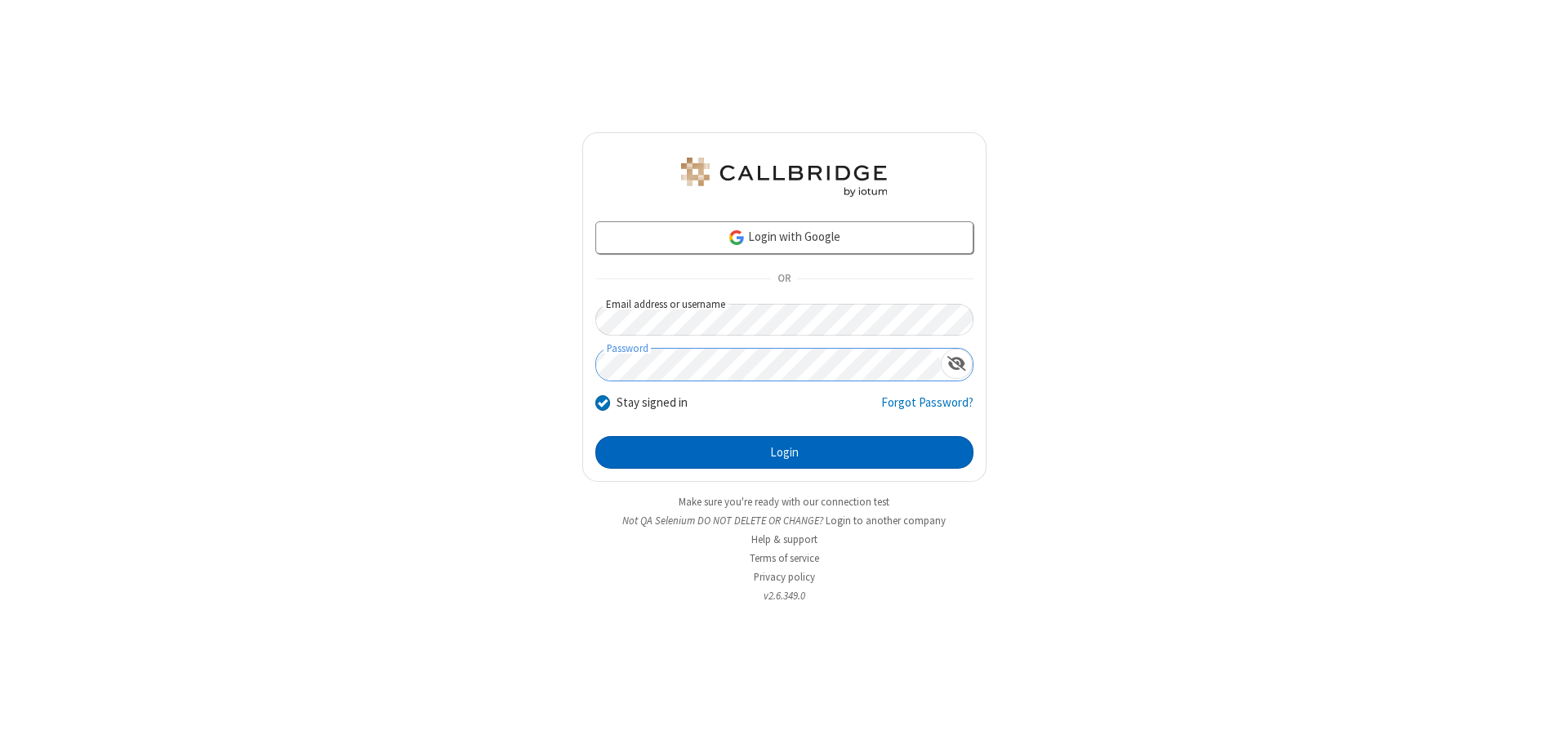
click at [784, 453] on button "Login" at bounding box center [784, 453] width 378 height 33
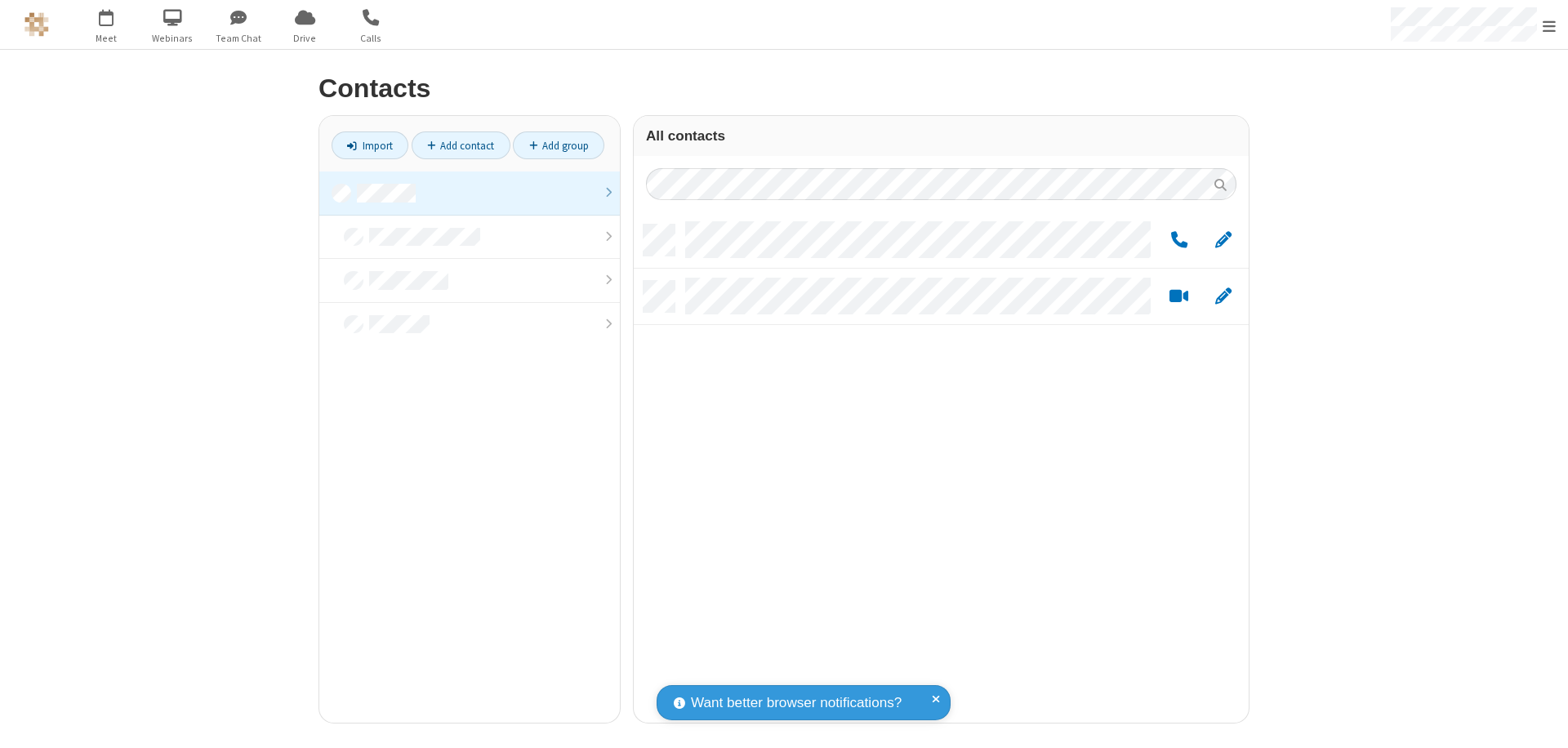
scroll to position [498, 603]
click at [470, 193] on link at bounding box center [469, 194] width 301 height 45
click at [559, 145] on link "Add group" at bounding box center [558, 145] width 92 height 28
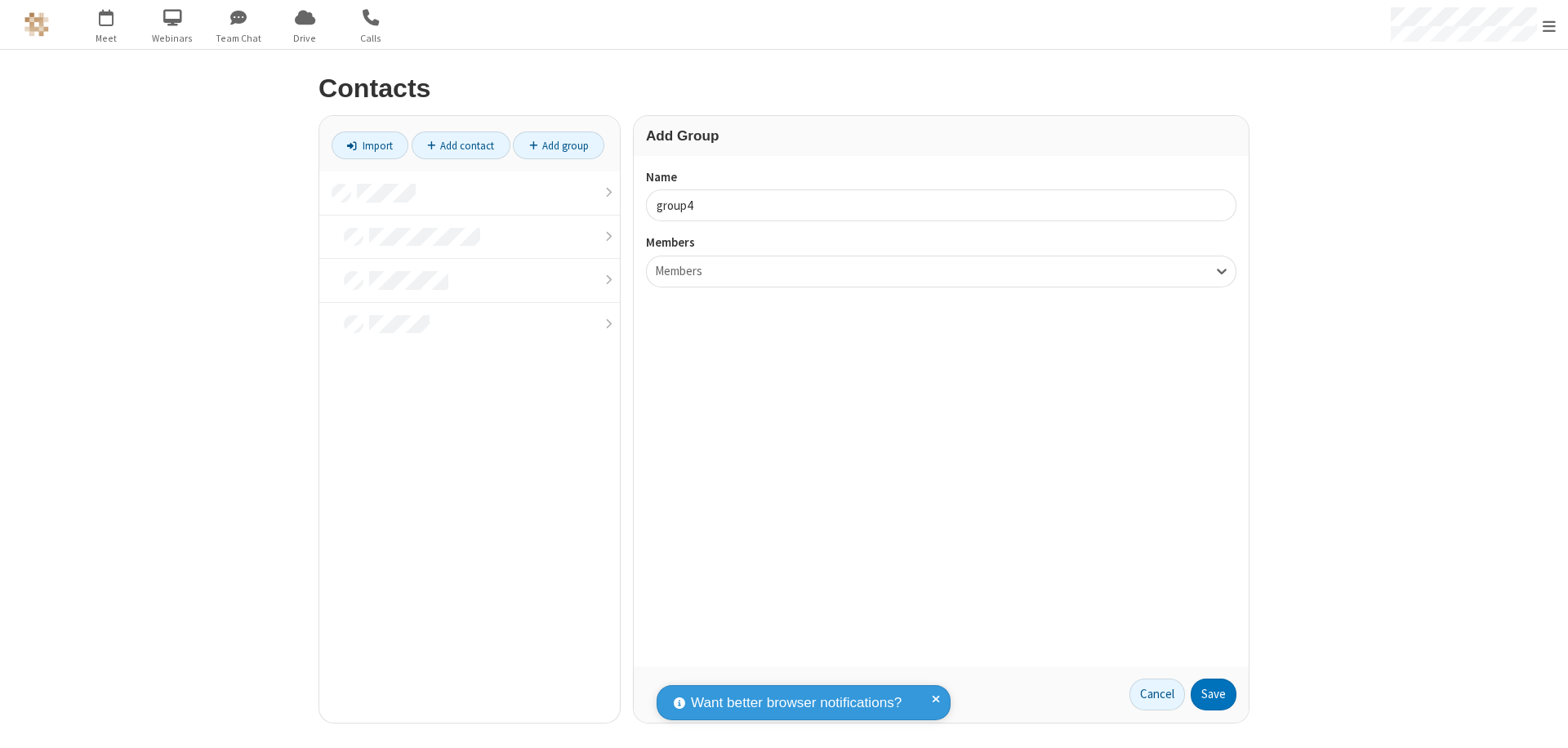
type input "group4"
type input "name20"
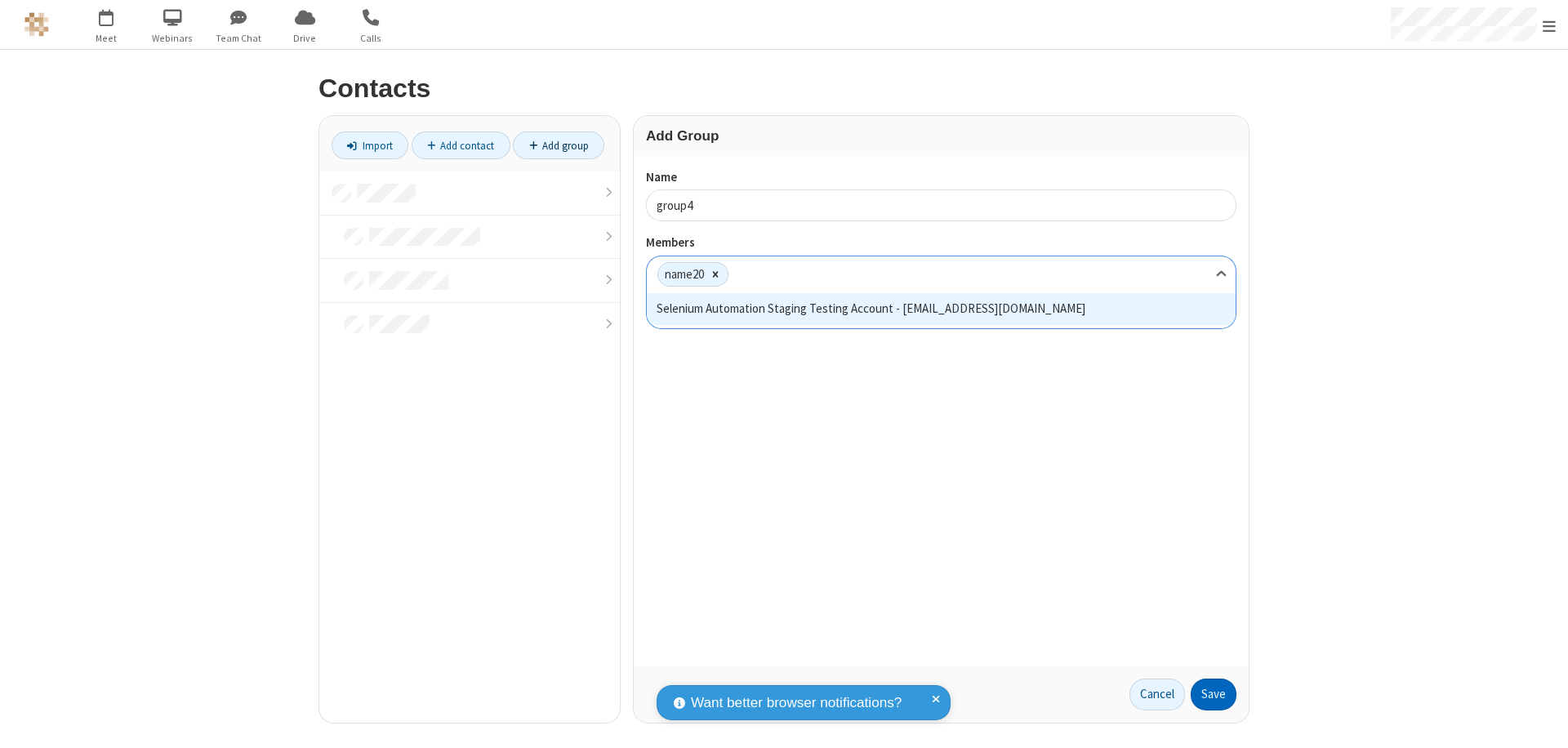
click at [1213, 694] on button "Save" at bounding box center [1213, 695] width 45 height 33
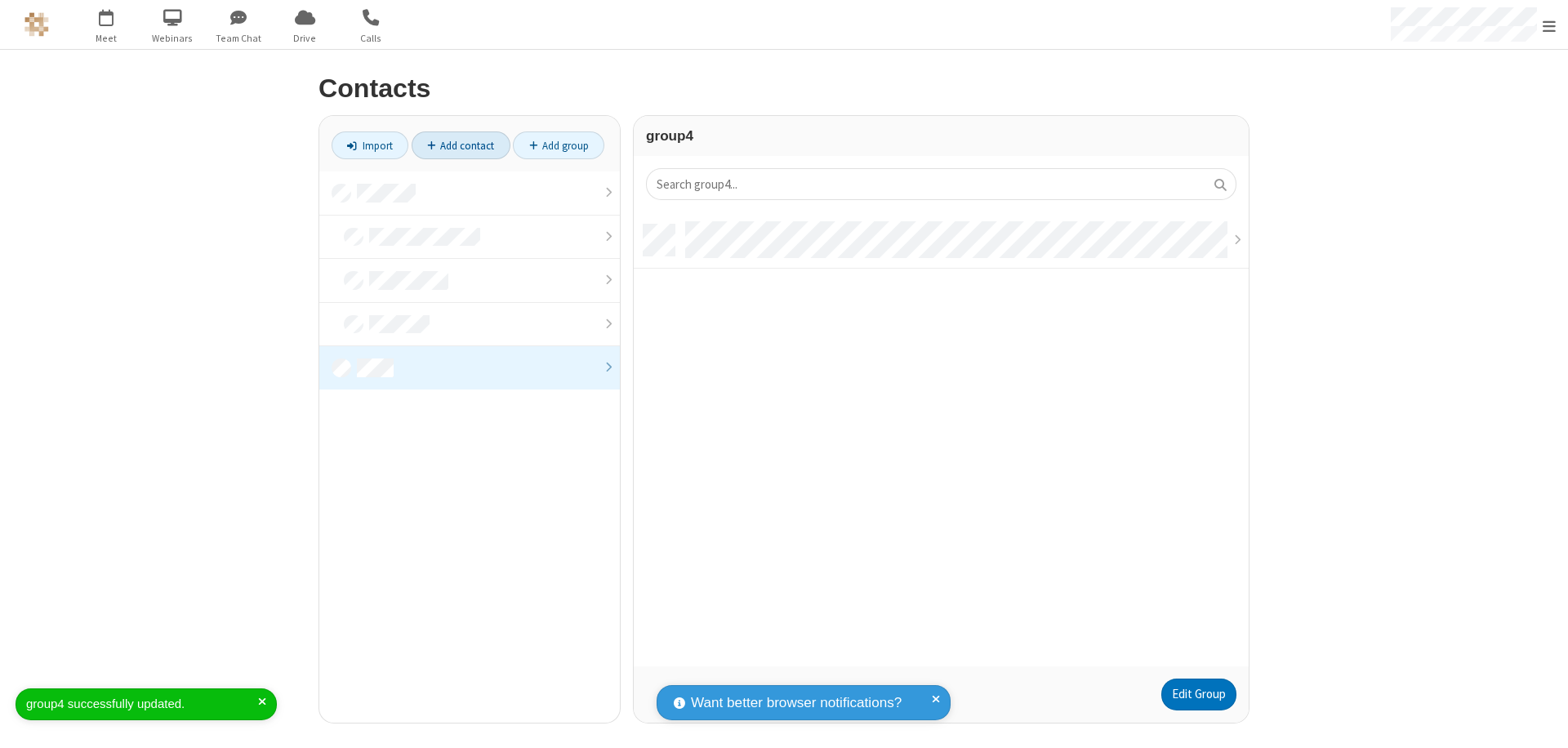
click at [461, 145] on link "Add contact" at bounding box center [461, 145] width 99 height 28
